Goal: Transaction & Acquisition: Obtain resource

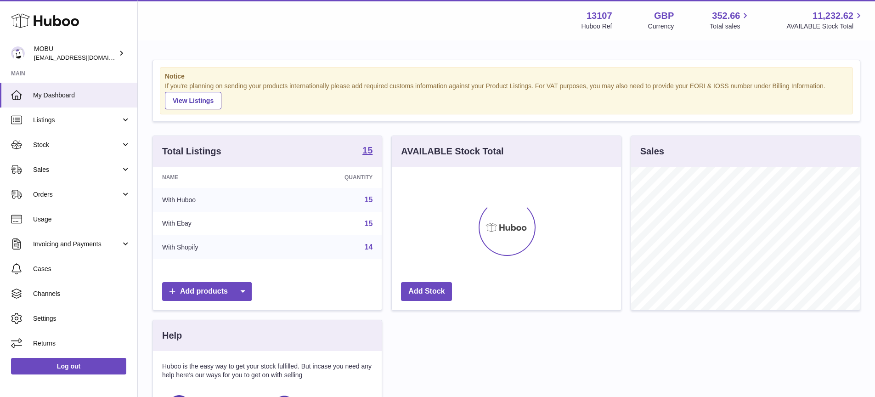
scroll to position [143, 229]
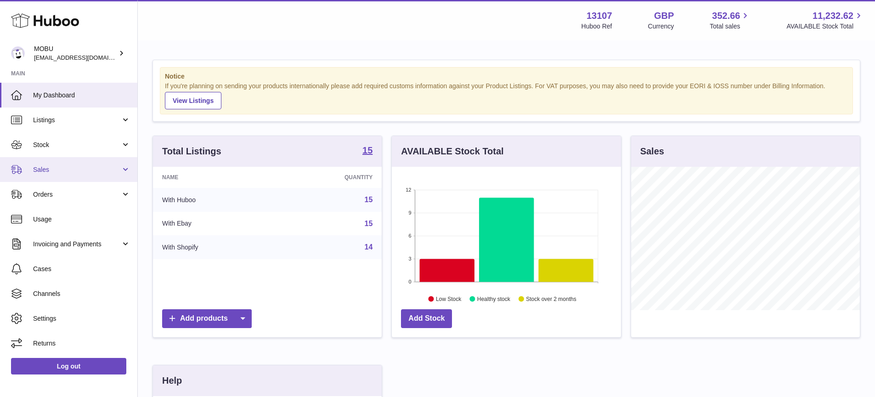
click at [101, 175] on link "Sales" at bounding box center [68, 169] width 137 height 25
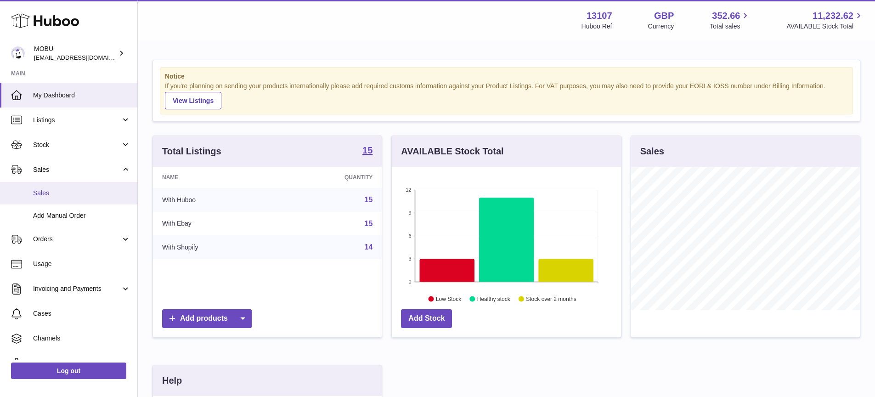
click at [103, 194] on span "Sales" at bounding box center [81, 193] width 97 height 9
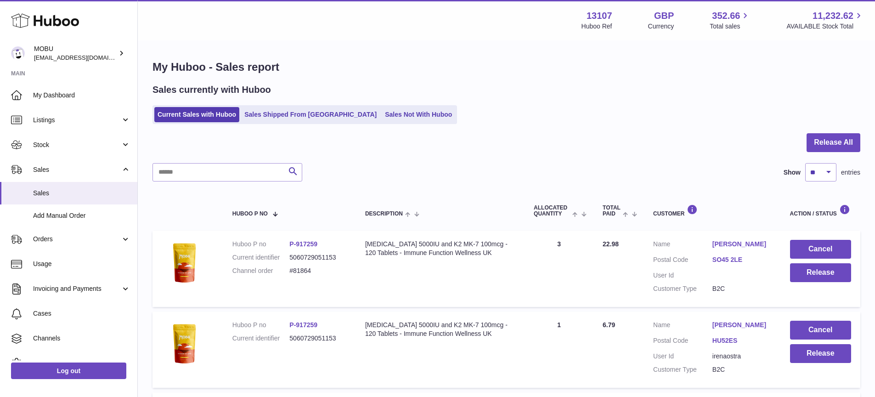
click at [497, 172] on div "Search Show ** ** ** *** entries" at bounding box center [506, 172] width 708 height 18
click at [438, 170] on div "Search Show ** ** ** *** entries" at bounding box center [506, 172] width 708 height 18
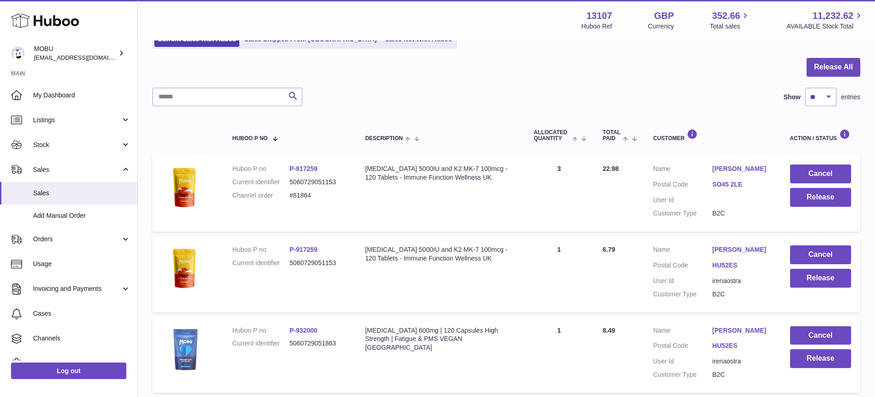
scroll to position [75, 0]
click at [431, 199] on td "Description [MEDICAL_DATA] 5000IU and K2 MK-7 100mcg - 120 Tablets - Immune Fun…" at bounding box center [440, 194] width 169 height 76
click at [817, 196] on button "Release" at bounding box center [820, 197] width 61 height 19
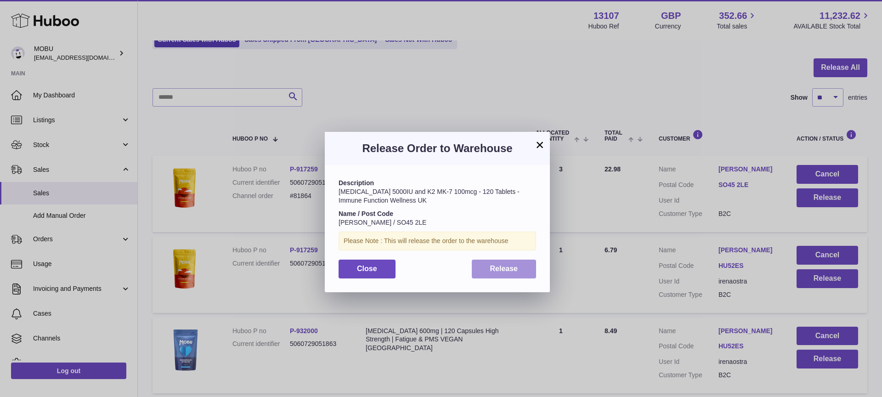
click at [520, 272] on button "Release" at bounding box center [504, 268] width 65 height 19
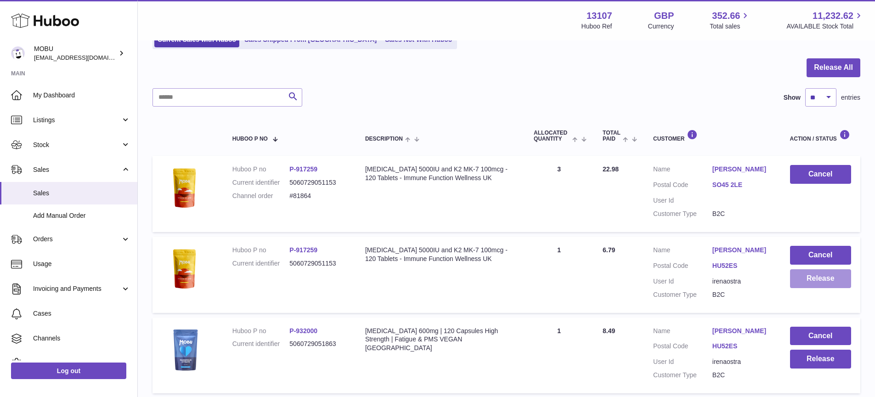
click at [818, 284] on button "Release" at bounding box center [820, 278] width 61 height 19
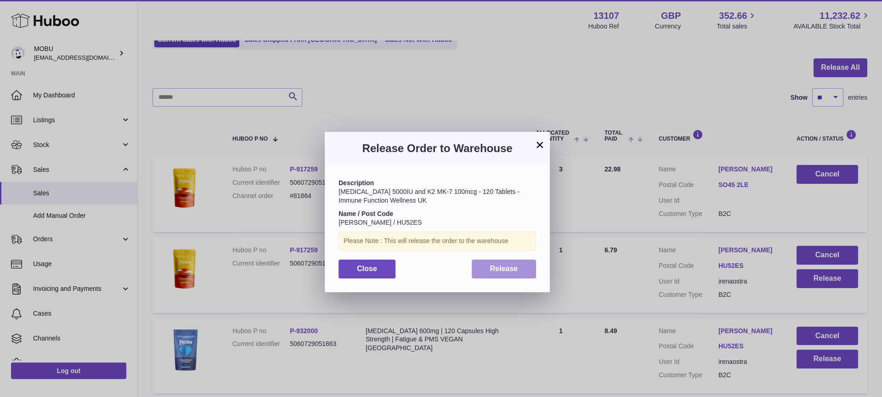
click at [512, 269] on span "Release" at bounding box center [504, 269] width 28 height 8
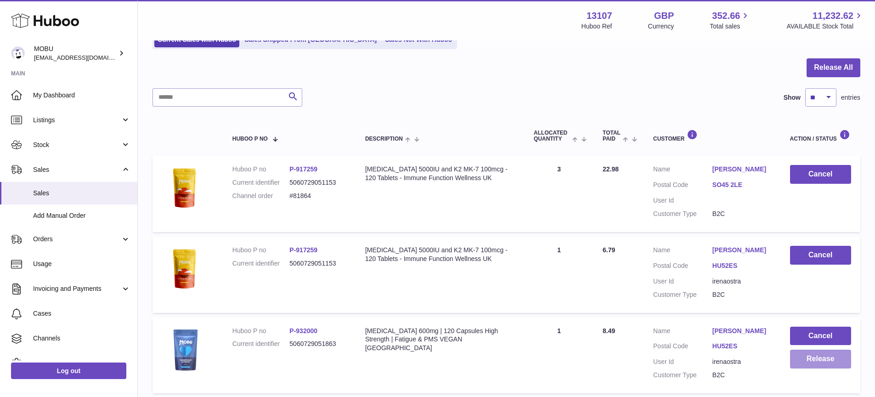
click at [810, 365] on button "Release" at bounding box center [820, 358] width 61 height 19
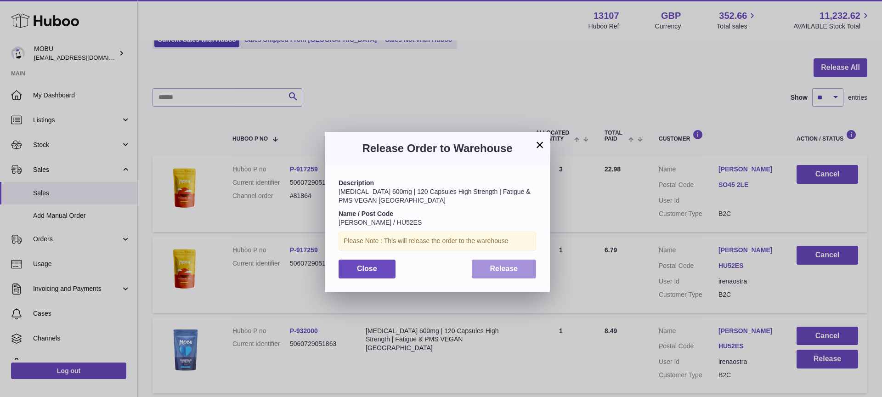
click at [487, 267] on button "Release" at bounding box center [504, 268] width 65 height 19
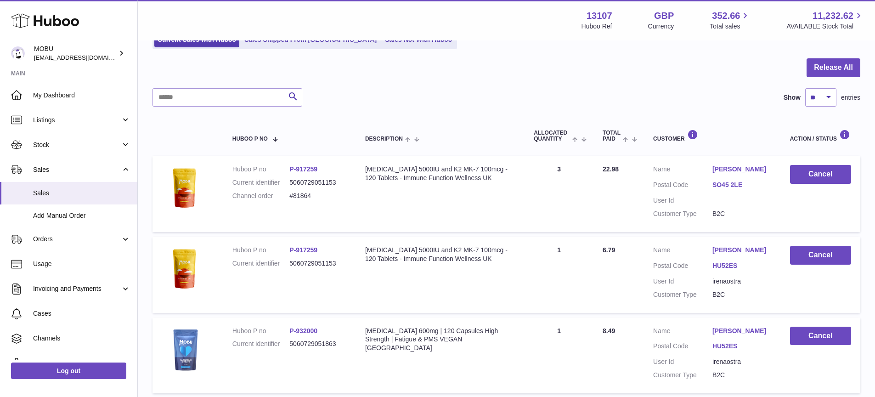
click at [448, 305] on td "Description [MEDICAL_DATA] 5000IU and K2 MK-7 100mcg - 120 Tablets - Immune Fun…" at bounding box center [440, 275] width 169 height 76
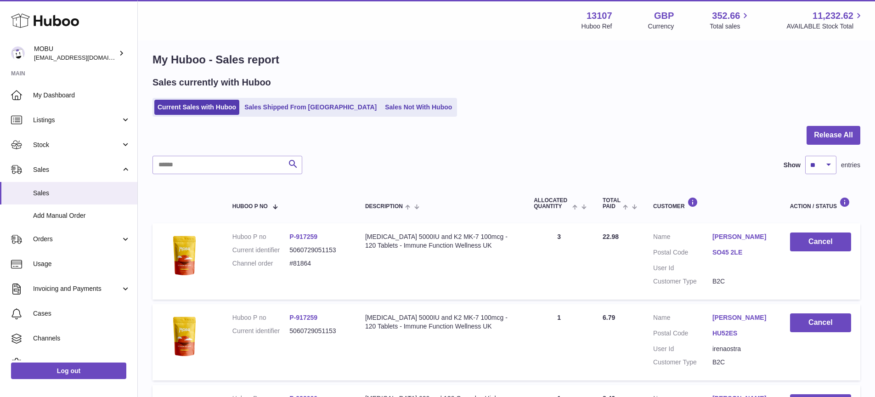
scroll to position [0, 0]
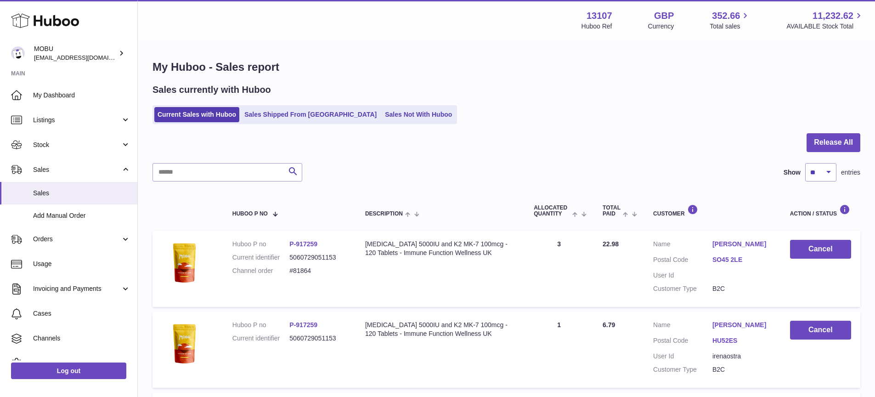
click at [490, 85] on div "Sales currently with Huboo" at bounding box center [506, 90] width 708 height 12
click at [81, 154] on link "Stock" at bounding box center [68, 144] width 137 height 25
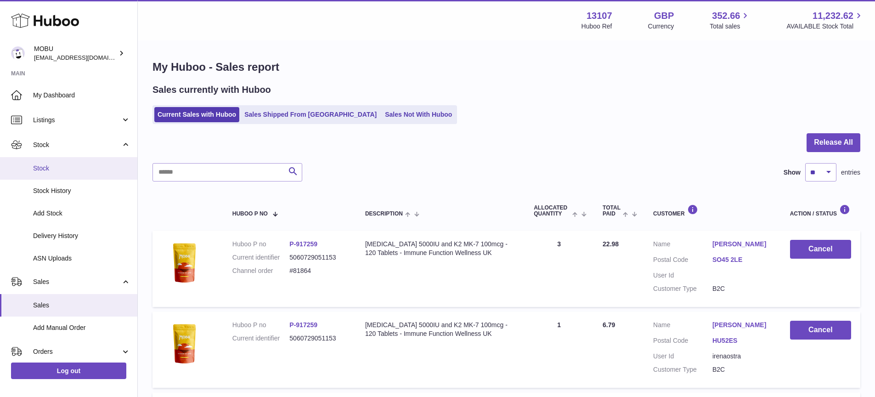
click at [75, 169] on span "Stock" at bounding box center [81, 168] width 97 height 9
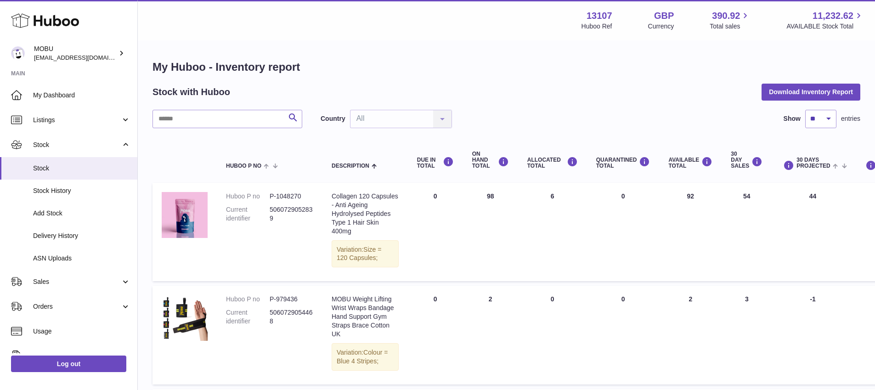
click at [588, 98] on div "Stock with Huboo Download Inventory Report" at bounding box center [506, 92] width 708 height 17
click at [811, 98] on button "Download Inventory Report" at bounding box center [810, 92] width 99 height 17
